Goal: Task Accomplishment & Management: Complete application form

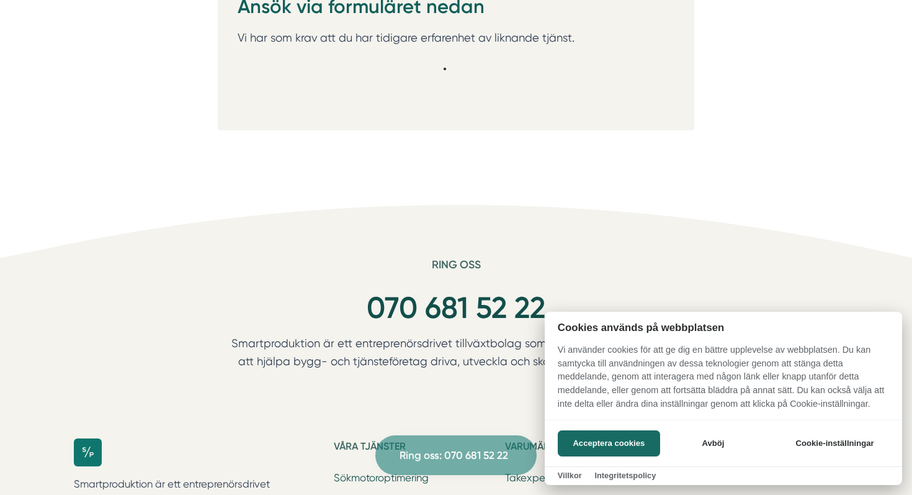
scroll to position [2583, 0]
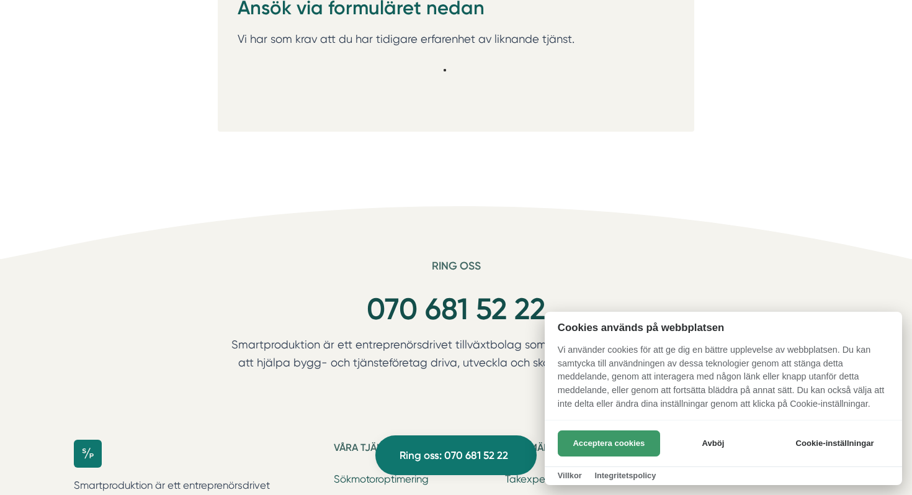
click at [627, 434] on button "Acceptera cookies" at bounding box center [609, 443] width 102 height 26
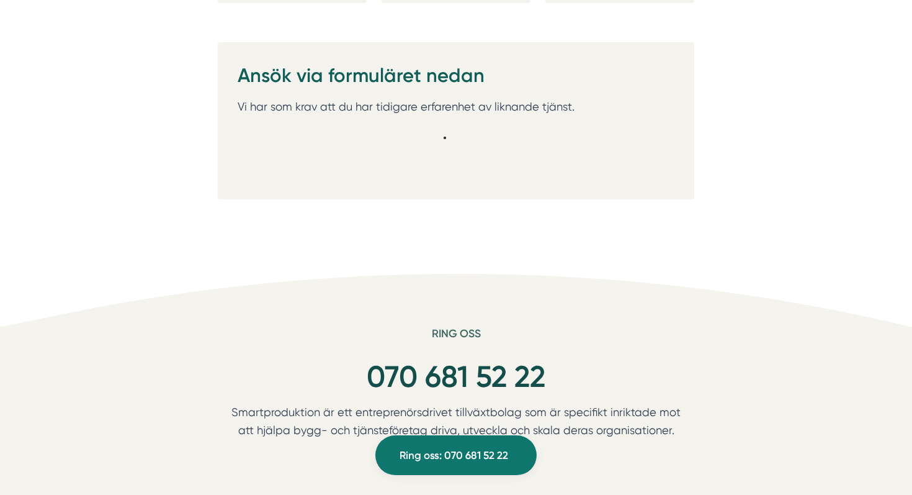
scroll to position [2515, 0]
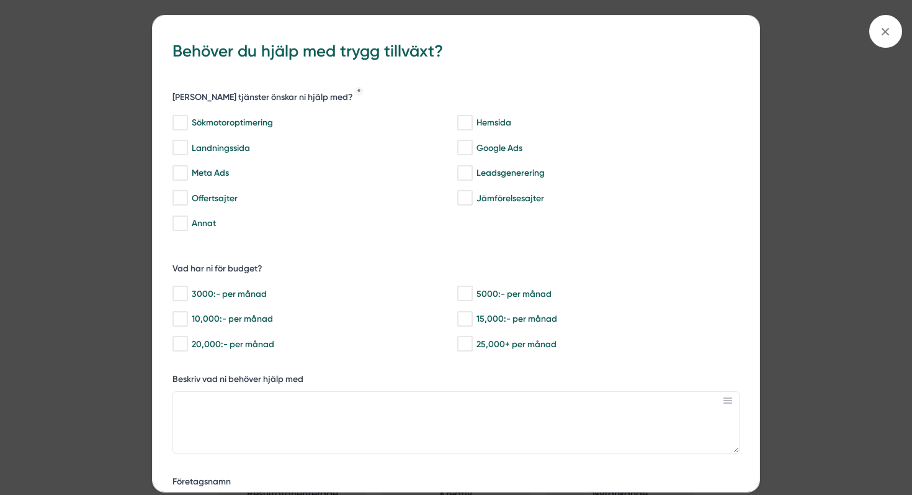
scroll to position [2010, 0]
click at [865, 33] on div "bbc9b822-b2c6-488a-ab3e-9a2d59e49c7c Behöver du hjälp med trygg tillväxt? [PERS…" at bounding box center [456, 247] width 912 height 495
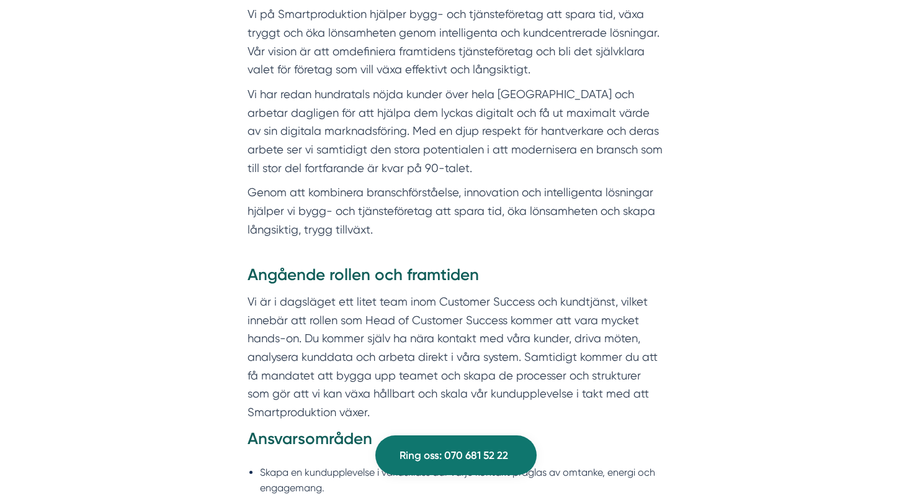
scroll to position [0, 0]
